Goal: Task Accomplishment & Management: Use online tool/utility

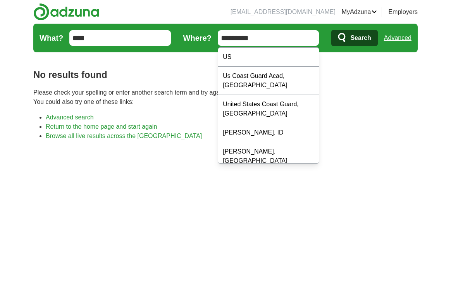
click at [247, 37] on input "*********" at bounding box center [268, 37] width 101 height 15
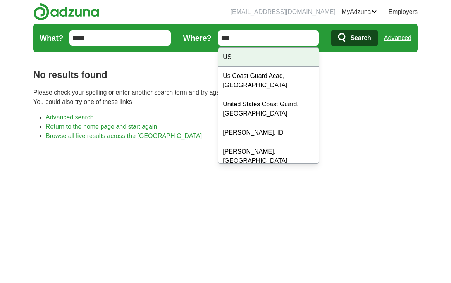
click at [246, 51] on div "US" at bounding box center [268, 57] width 101 height 19
type input "**"
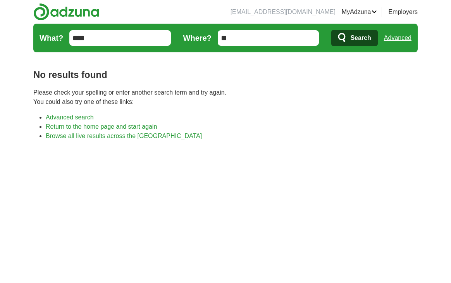
click at [346, 41] on icon "submit" at bounding box center [342, 38] width 9 height 11
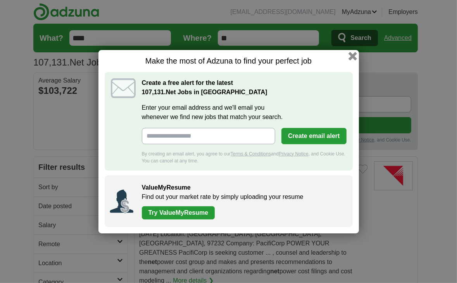
click at [353, 59] on button "button" at bounding box center [352, 56] width 9 height 9
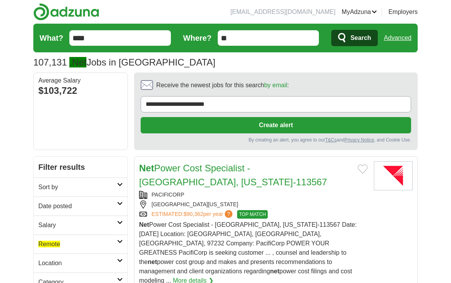
click at [89, 200] on link "Date posted" at bounding box center [81, 205] width 94 height 19
click at [67, 222] on link "Last 24 hours" at bounding box center [80, 224] width 84 height 9
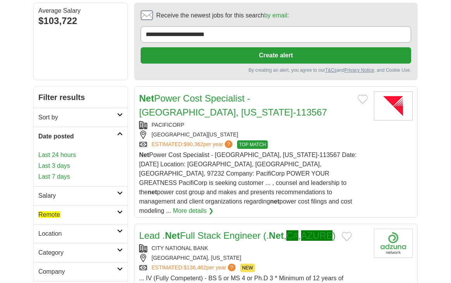
scroll to position [70, 0]
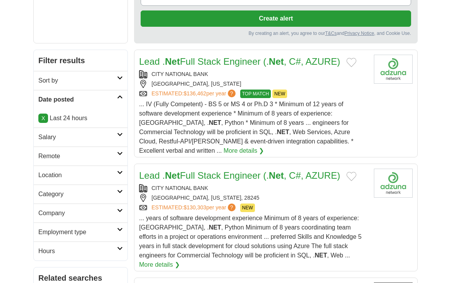
scroll to position [108, 0]
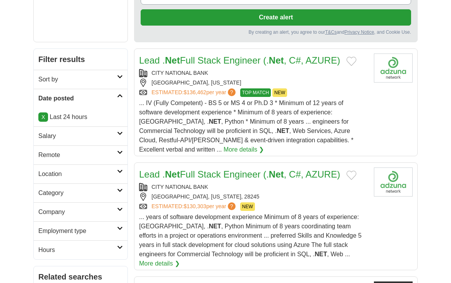
click at [81, 152] on h2 "Remote" at bounding box center [77, 154] width 79 height 9
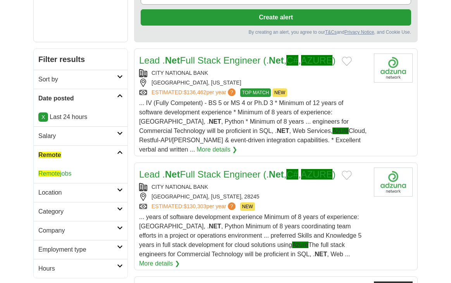
click at [65, 171] on link "Remote jobs" at bounding box center [54, 173] width 33 height 7
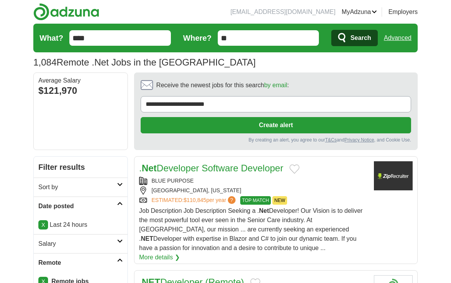
click at [231, 177] on div "BLUE PURPOSE" at bounding box center [253, 181] width 228 height 8
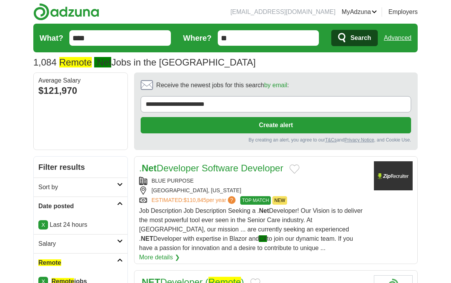
drag, startPoint x: 138, startPoint y: 166, endPoint x: 287, endPoint y: 160, distance: 148.4
click at [287, 160] on article ". Net Developer Software Developer BLUE PURPOSE [GEOGRAPHIC_DATA], [US_STATE] E…" at bounding box center [275, 210] width 283 height 108
copy link ". Net Developer Software Developer"
drag, startPoint x: 198, startPoint y: 177, endPoint x: 150, endPoint y: 179, distance: 48.0
click at [150, 179] on div "BLUE PURPOSE" at bounding box center [253, 181] width 228 height 8
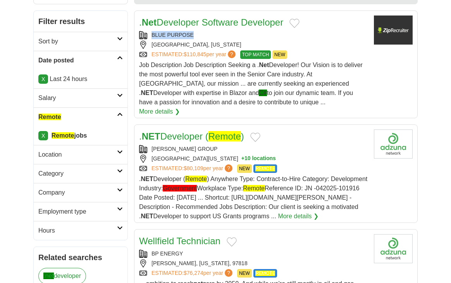
scroll to position [148, 0]
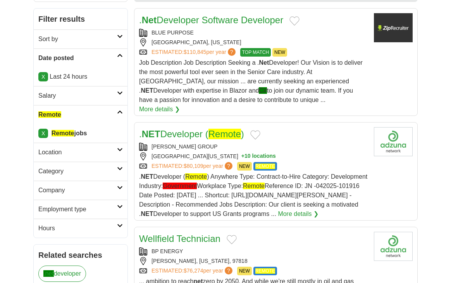
click at [198, 182] on span ". NET Developer ( Remote ) Anywhere Type: Contract-to-Hire Category: Developmen…" at bounding box center [253, 195] width 228 height 44
drag, startPoint x: 165, startPoint y: 129, endPoint x: 325, endPoint y: 144, distance: 161.1
click at [325, 152] on div "[GEOGRAPHIC_DATA][US_STATE] + 10 locations" at bounding box center [253, 156] width 228 height 8
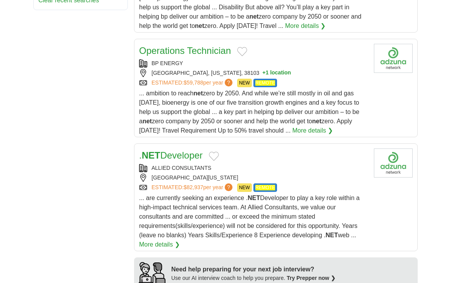
scroll to position [577, 0]
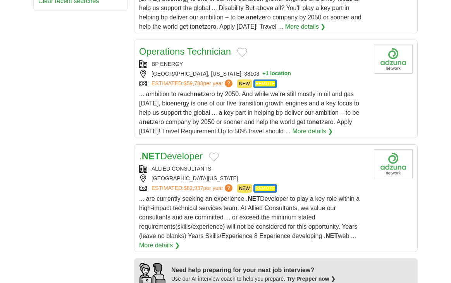
click at [251, 174] on div "[GEOGRAPHIC_DATA][US_STATE]" at bounding box center [253, 178] width 228 height 8
